Goal: Task Accomplishment & Management: Manage account settings

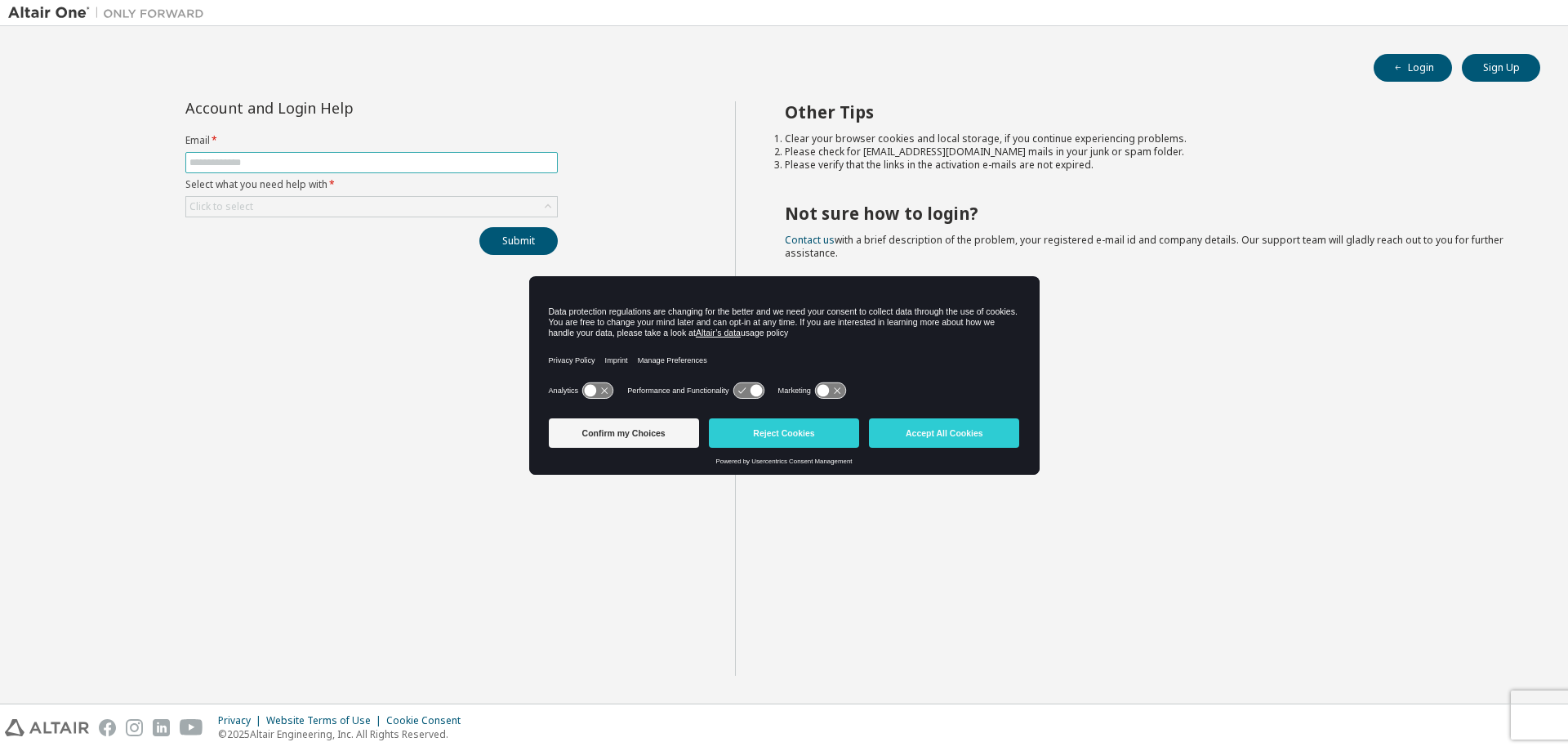
click at [246, 161] on input "text" at bounding box center [372, 162] width 364 height 13
click at [341, 159] on input "text" at bounding box center [372, 162] width 364 height 13
type input "**********"
click at [790, 434] on button "Reject Cookies" at bounding box center [784, 433] width 150 height 29
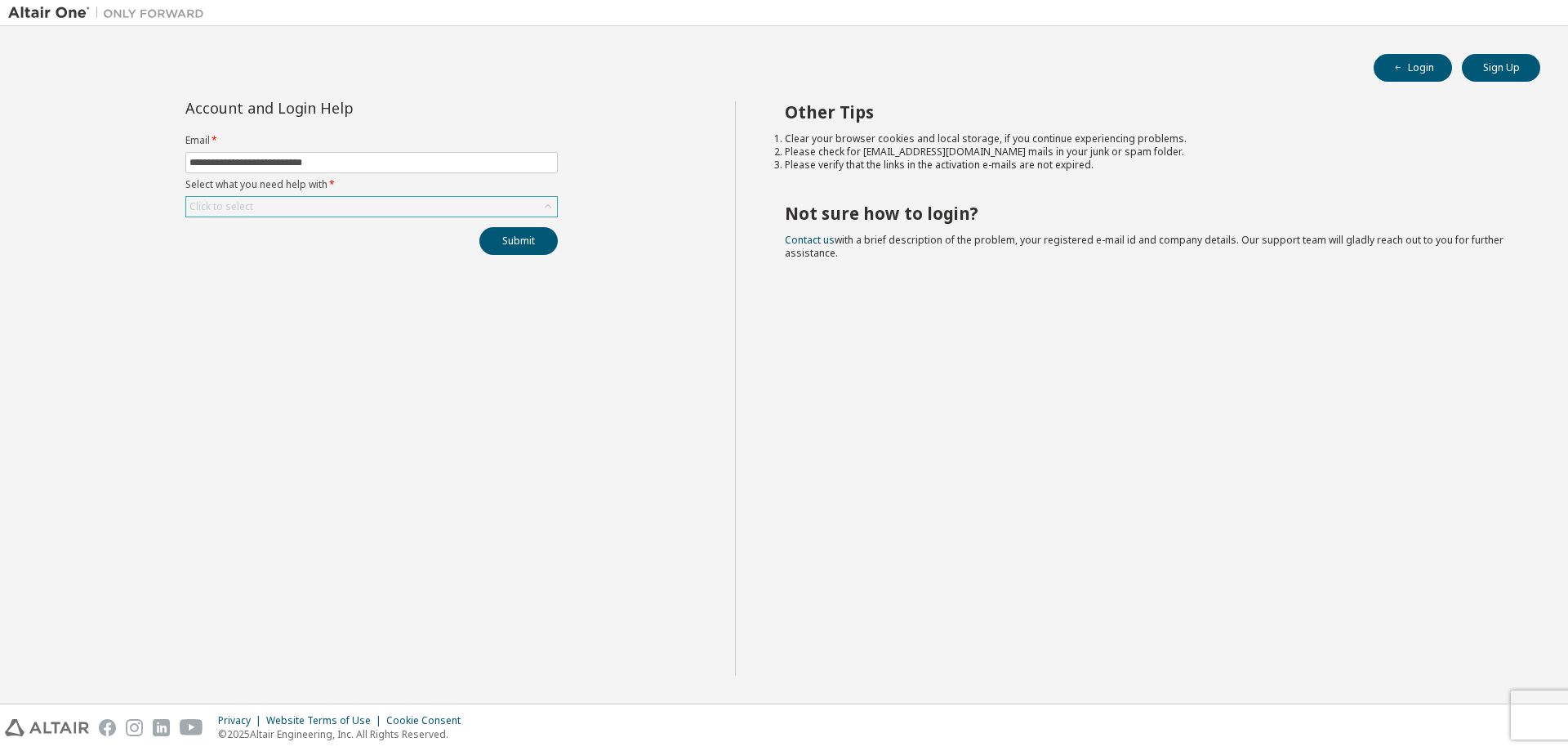
click at [349, 205] on div "Click to select" at bounding box center [371, 206] width 371 height 19
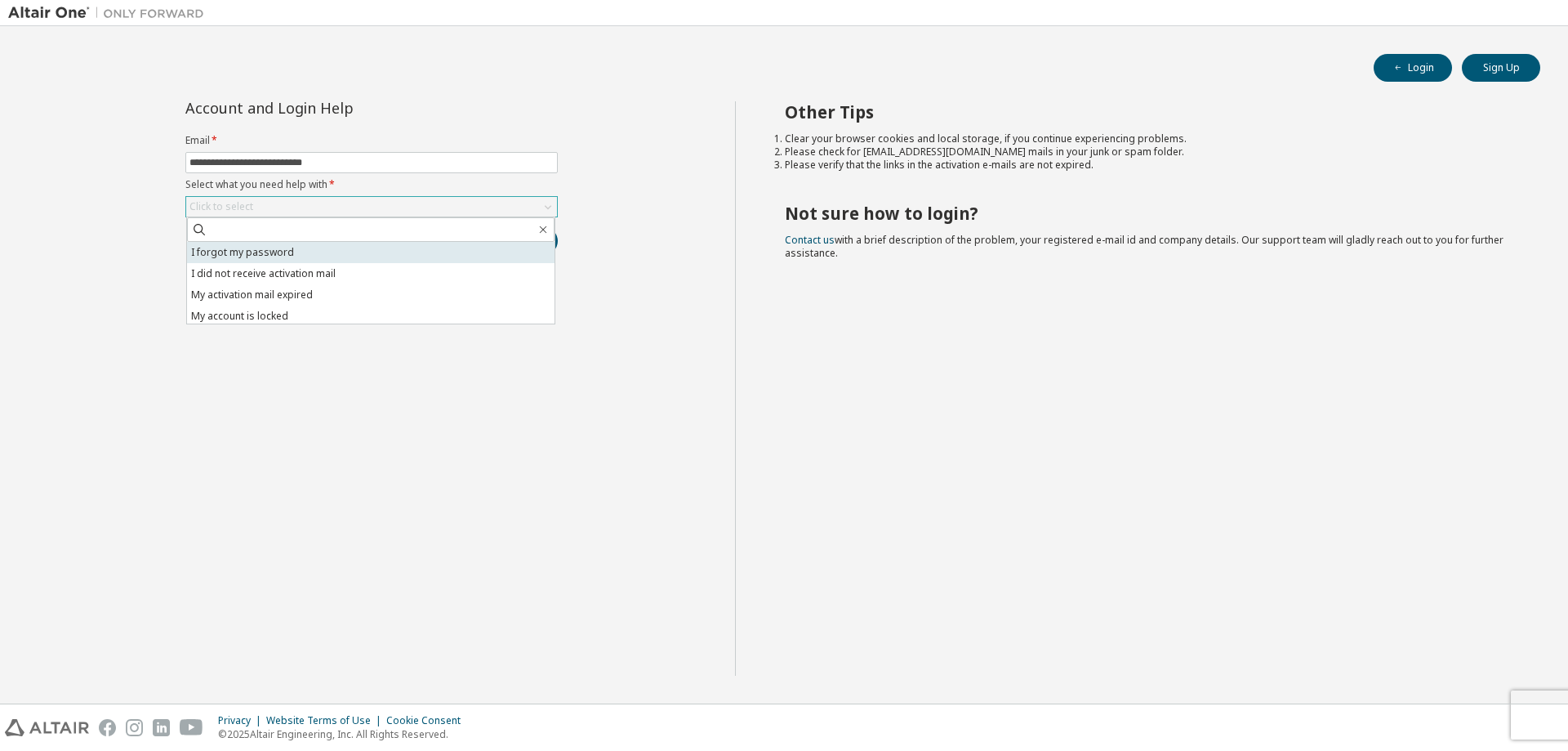
click at [290, 254] on li "I forgot my password" at bounding box center [370, 253] width 367 height 21
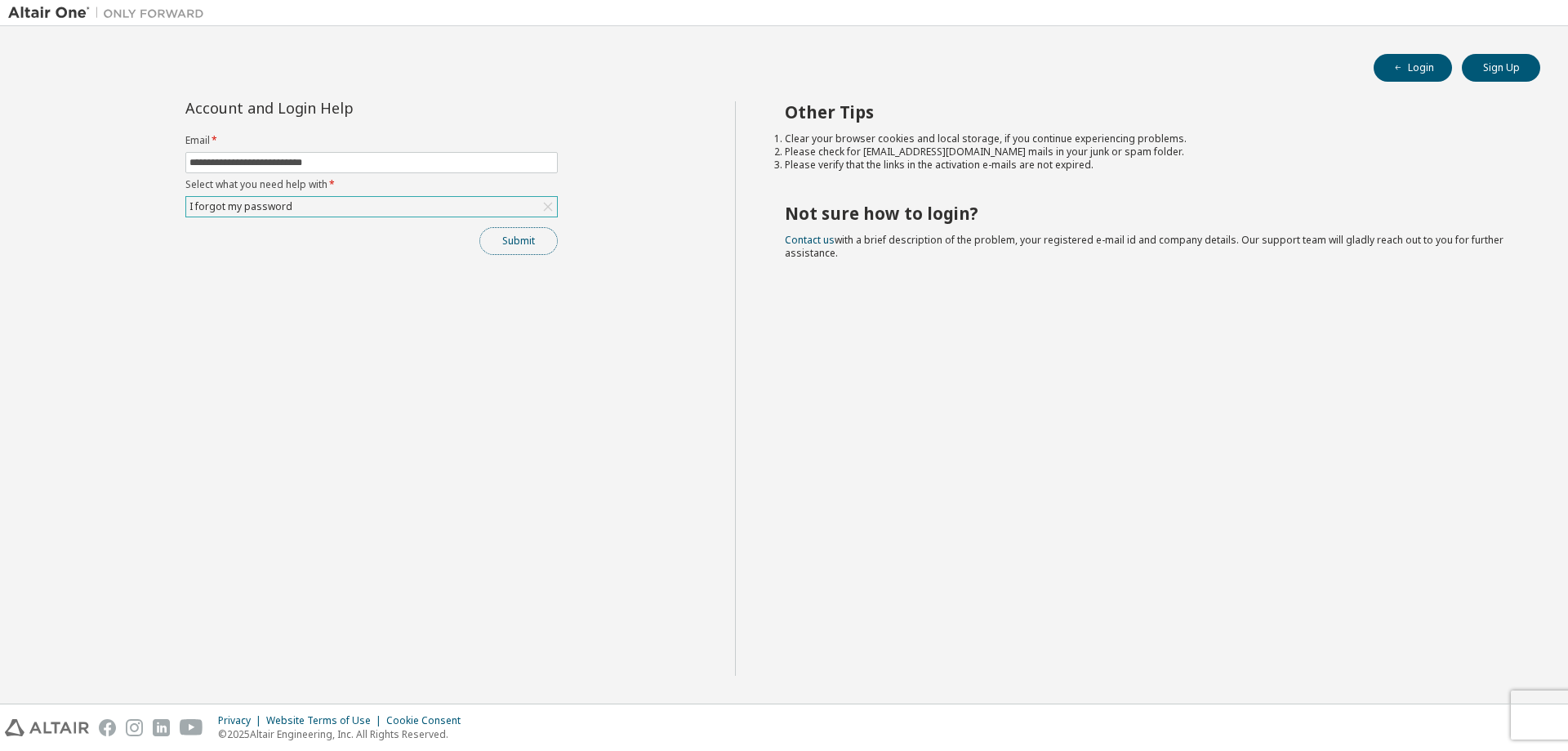
click at [535, 238] on button "Submit" at bounding box center [518, 240] width 78 height 28
